Goal: Task Accomplishment & Management: Manage account settings

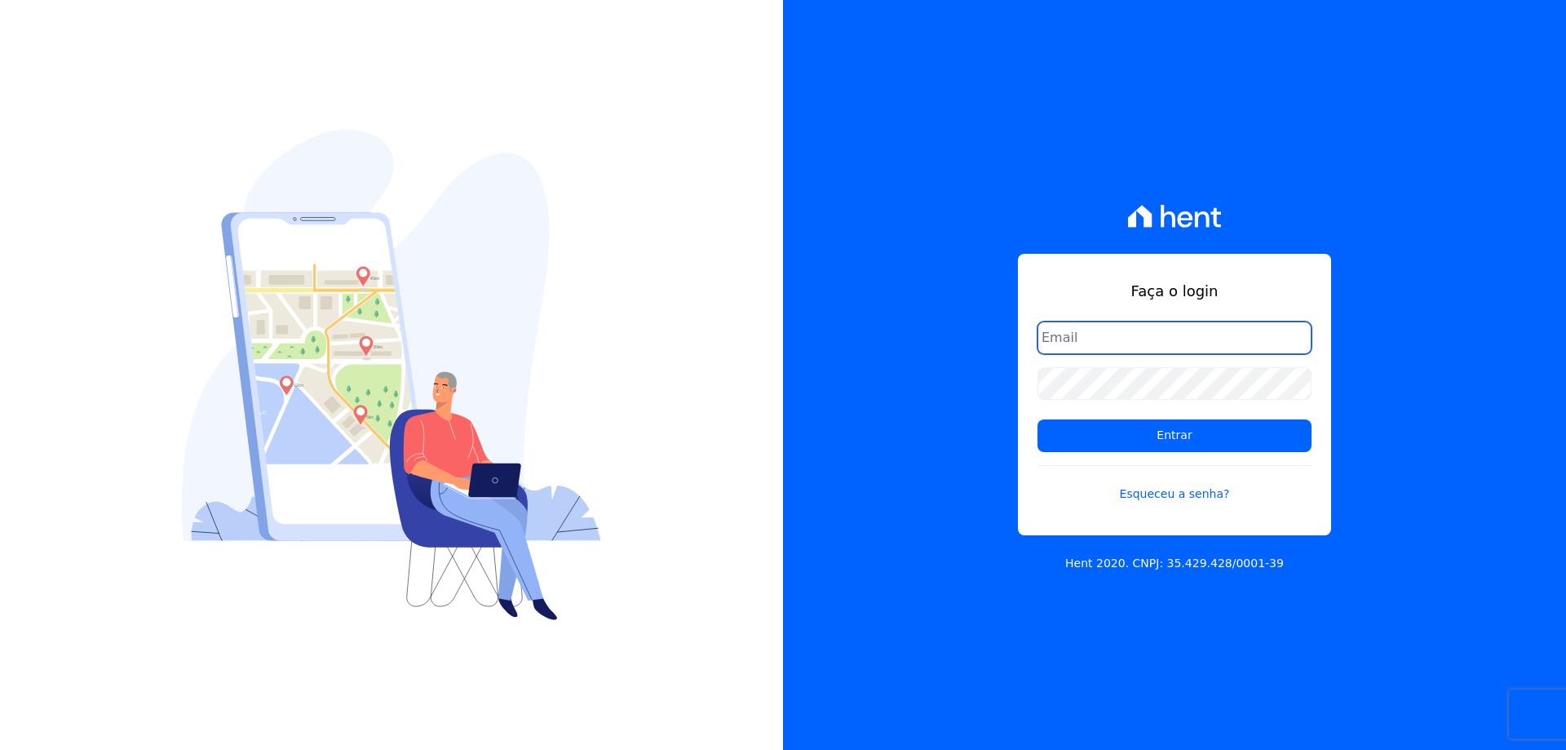
click at [1076, 339] on input "email" at bounding box center [1175, 337] width 274 height 33
type input "[EMAIL_ADDRESS][DOMAIN_NAME]"
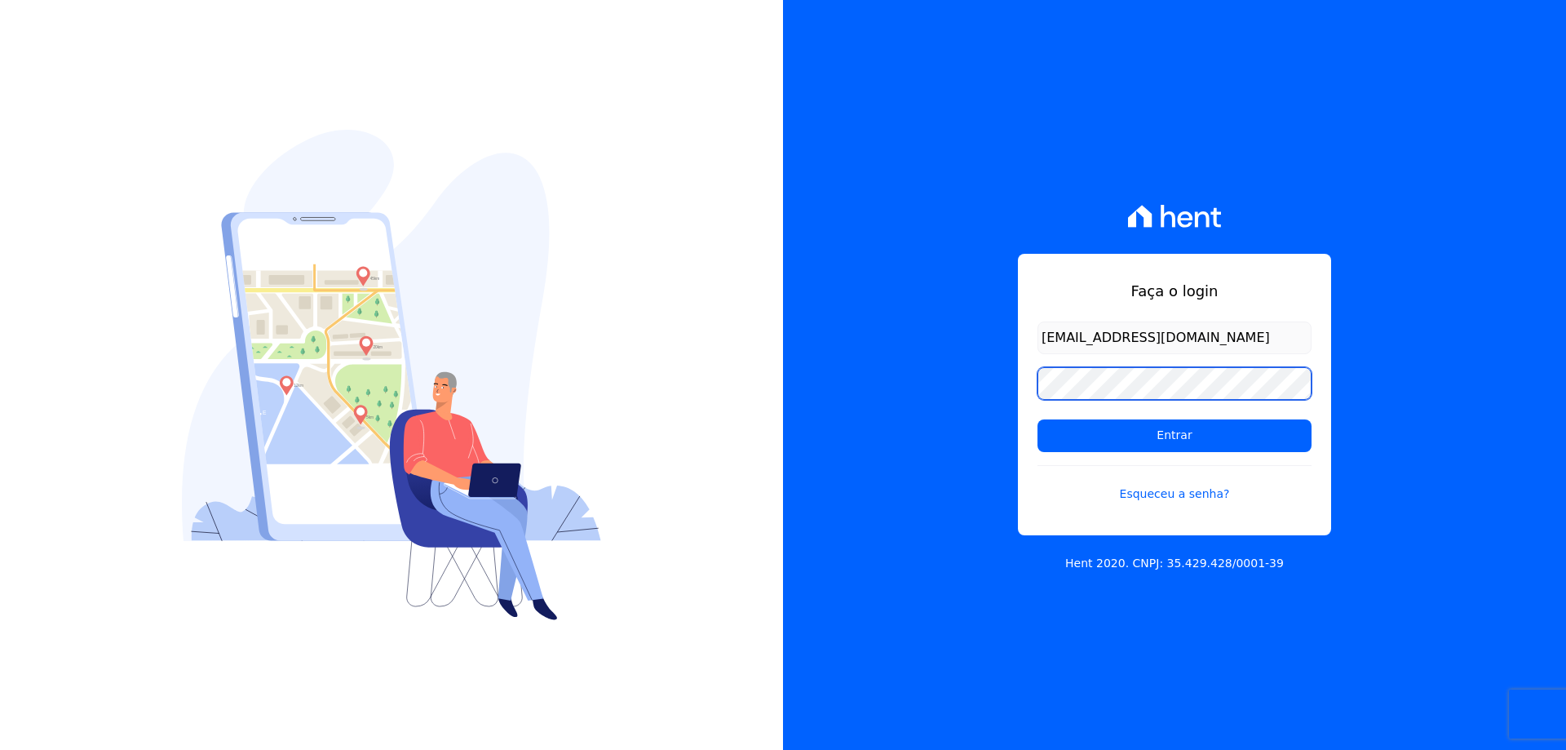
click at [1038, 419] on input "Entrar" at bounding box center [1175, 435] width 274 height 33
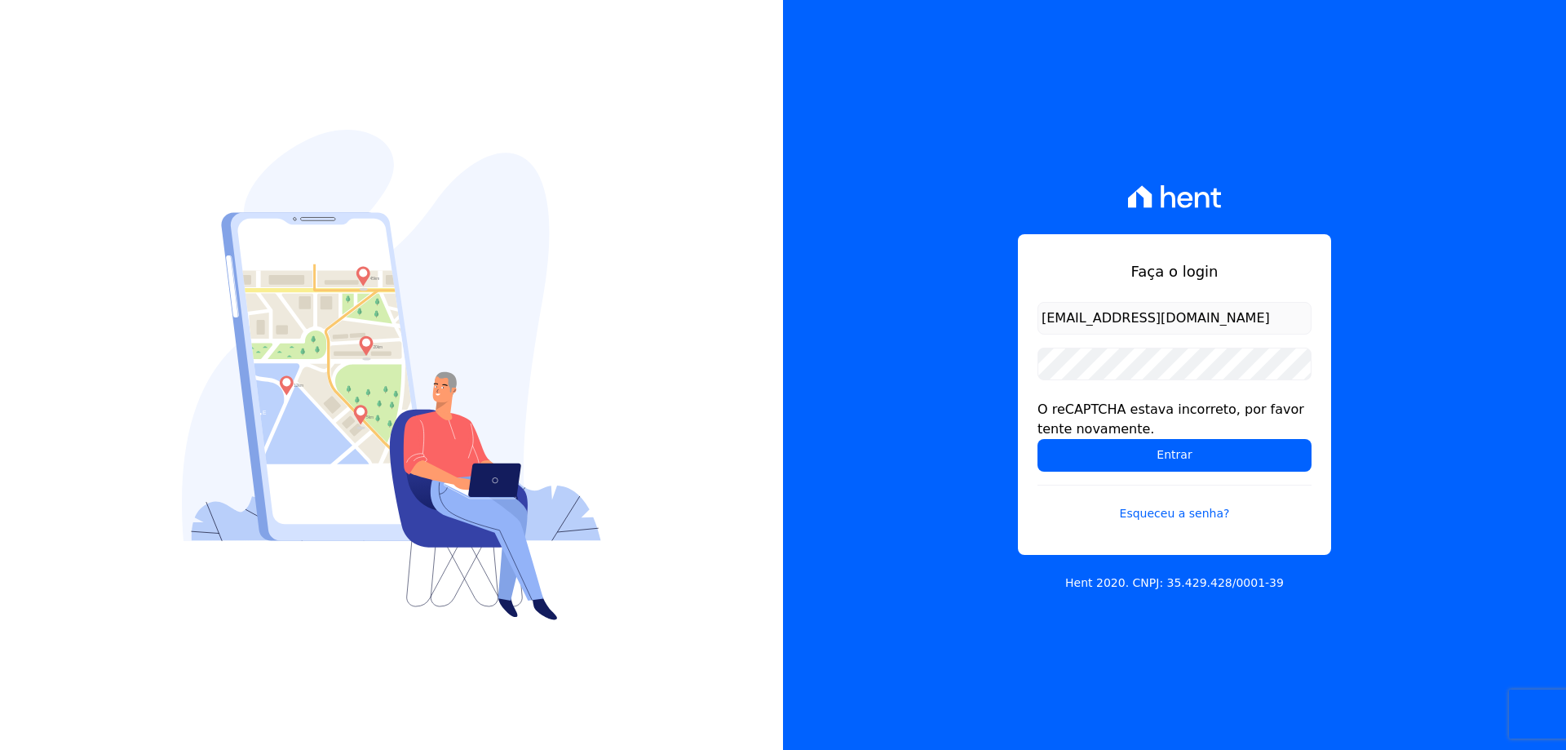
click at [950, 517] on div "Faça o login financeiro@vlbarros.com.br O reCAPTCHA estava incorreto, por favor…" at bounding box center [1174, 375] width 783 height 750
click at [1160, 453] on input "Entrar" at bounding box center [1175, 455] width 274 height 33
